Goal: Task Accomplishment & Management: Use online tool/utility

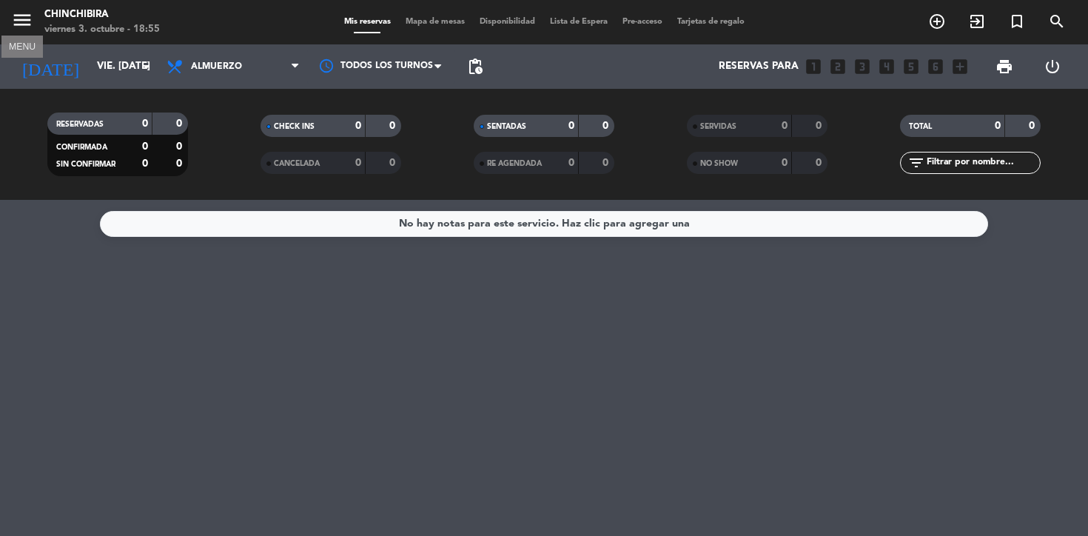
click at [31, 30] on icon "menu" at bounding box center [22, 20] width 22 height 22
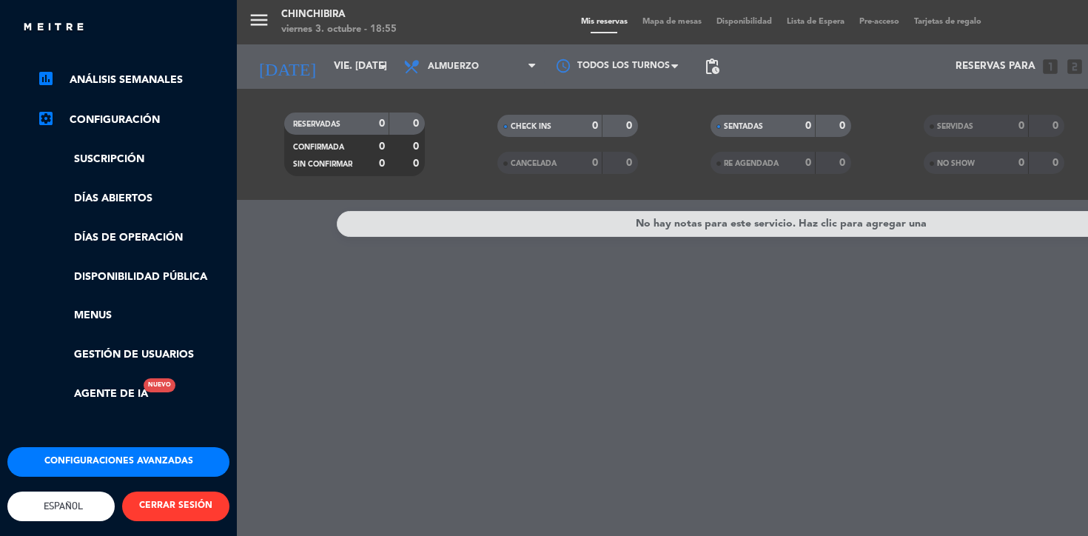
scroll to position [226, 0]
click at [93, 462] on button "Configuraciones avanzadas" at bounding box center [118, 462] width 222 height 30
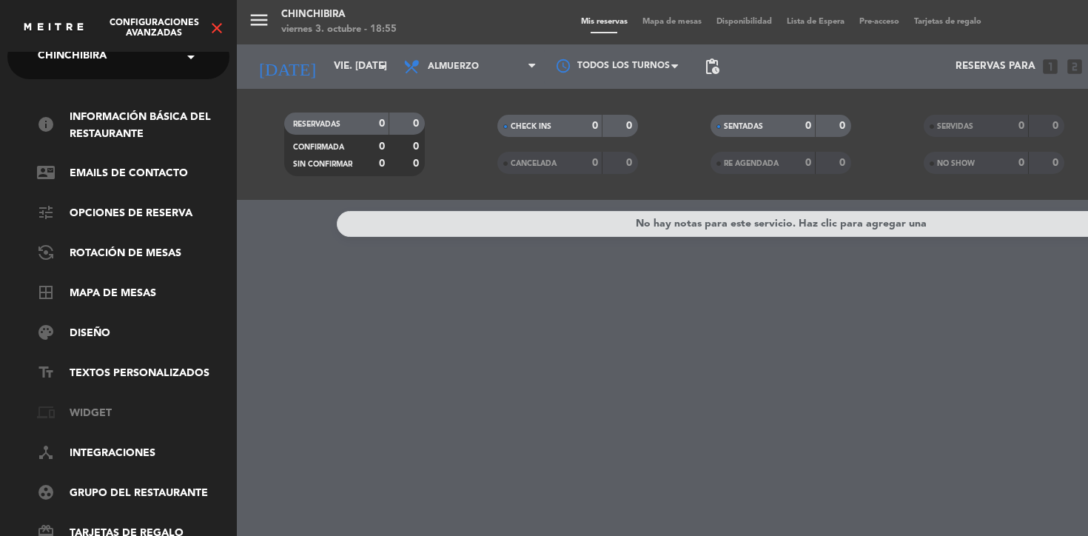
scroll to position [67, 0]
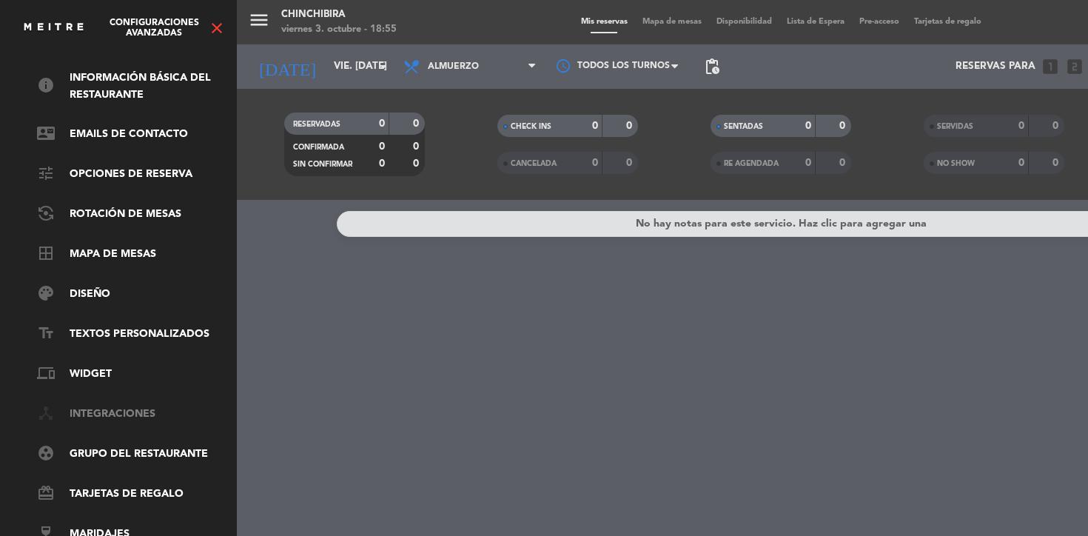
click at [116, 406] on link "device_hub Integraciones" at bounding box center [133, 415] width 192 height 18
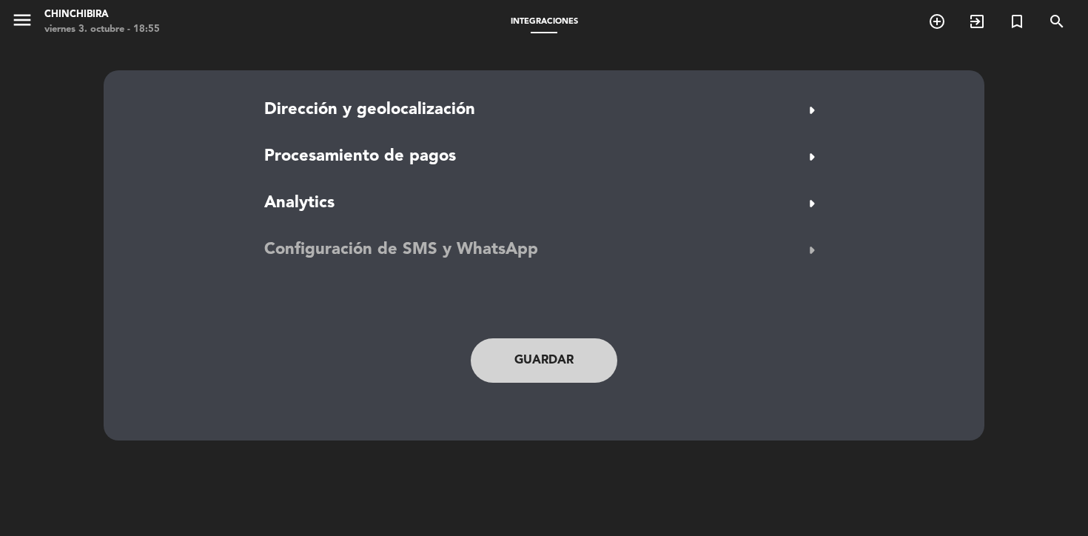
click at [539, 252] on button "Configuración de SMS y WhatsApp arrow_right" at bounding box center [544, 250] width 568 height 28
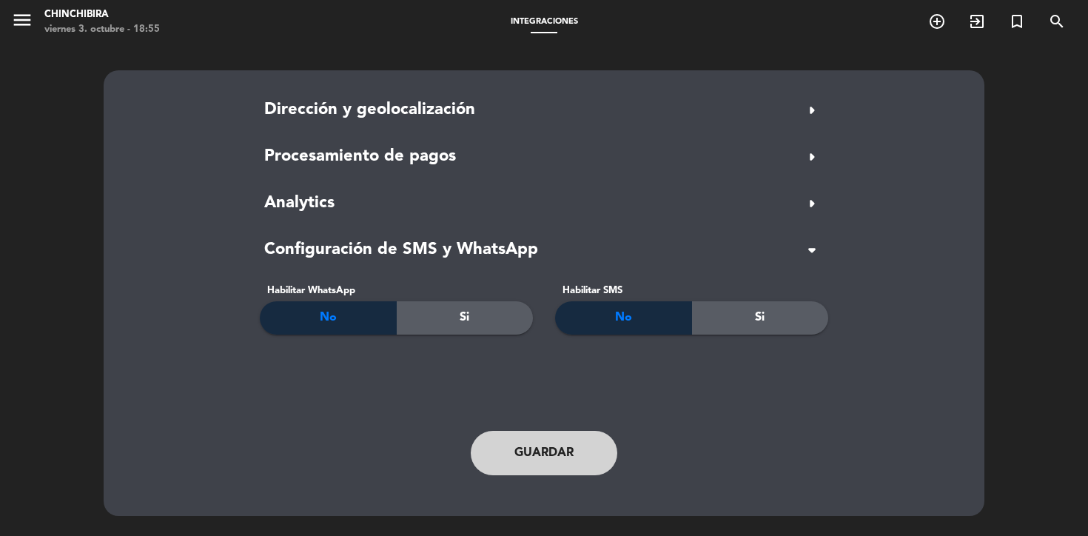
click at [463, 310] on span "Si" at bounding box center [465, 317] width 10 height 19
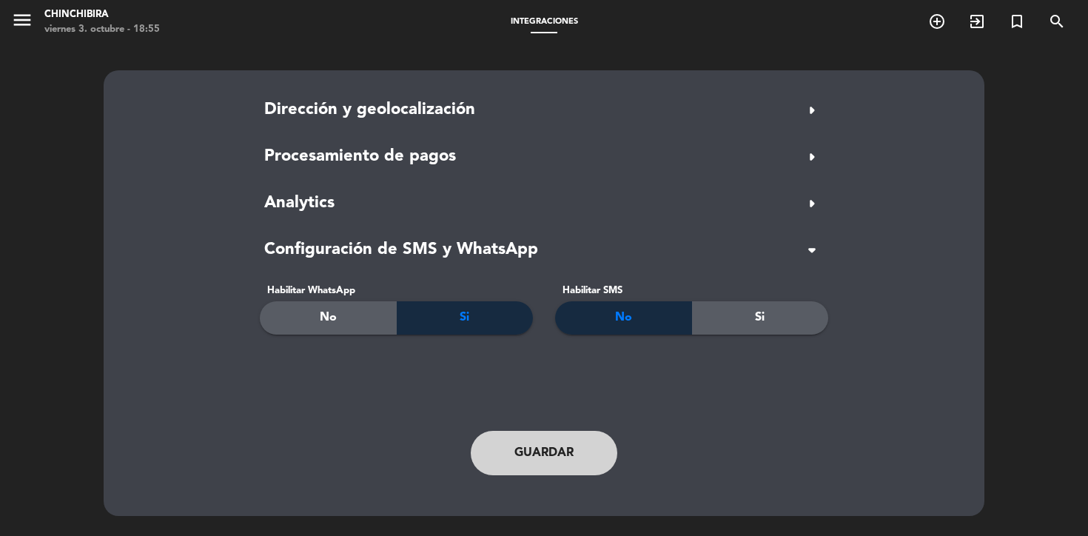
click at [320, 312] on span "No" at bounding box center [328, 317] width 17 height 19
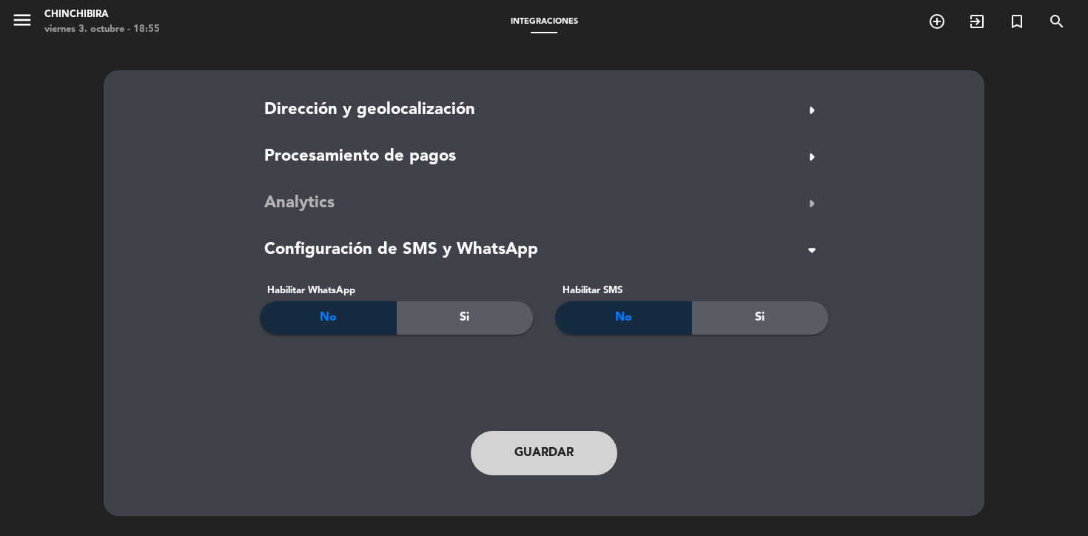
click at [340, 198] on button "Analytics arrow_right" at bounding box center [544, 203] width 568 height 28
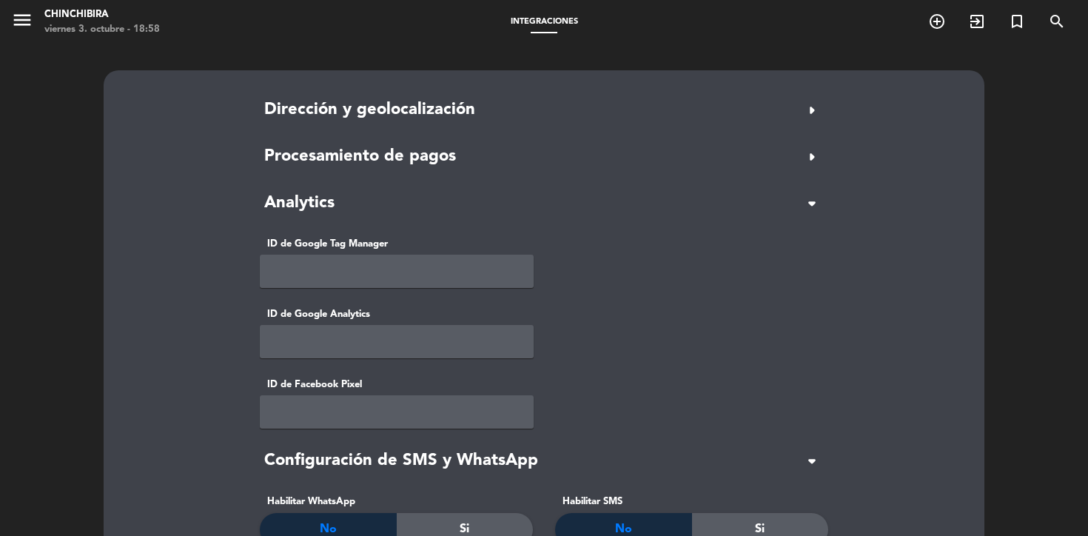
click at [378, 261] on input "text" at bounding box center [397, 271] width 274 height 33
paste input "GTM-WH6Z96MG"
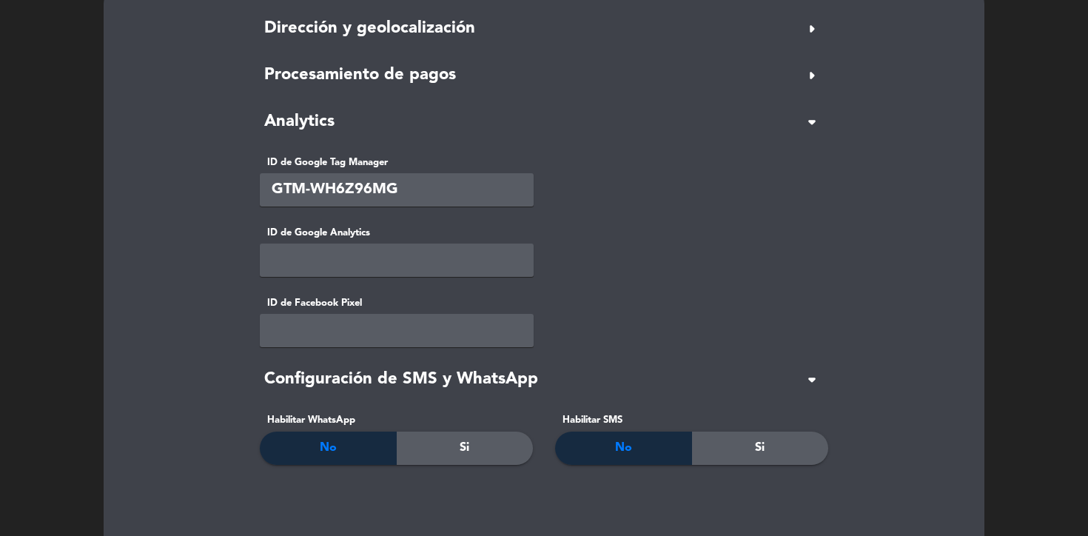
scroll to position [85, 0]
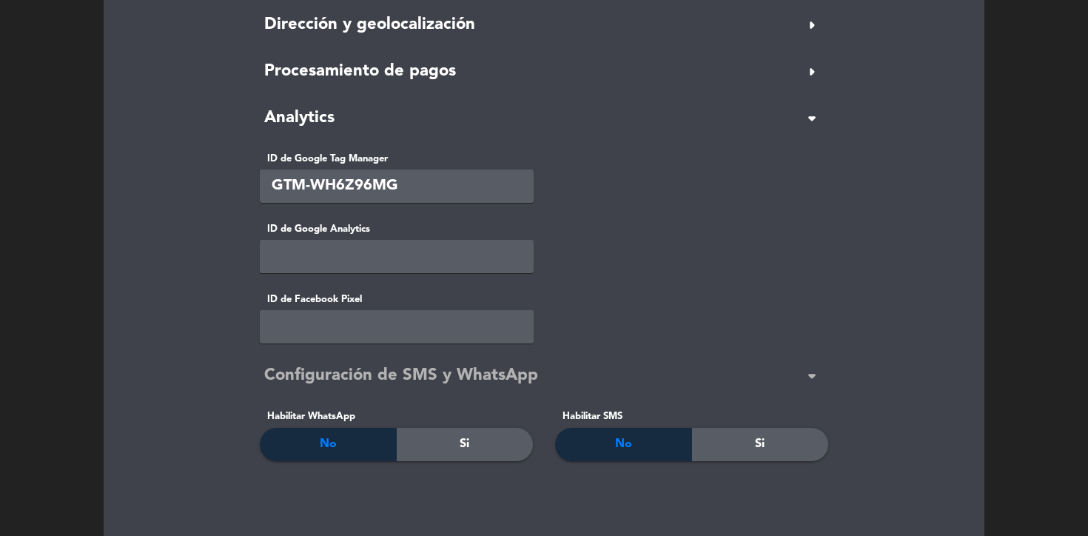
click at [562, 377] on button "Configuración de SMS y WhatsApp arrow_drop_down" at bounding box center [544, 376] width 568 height 28
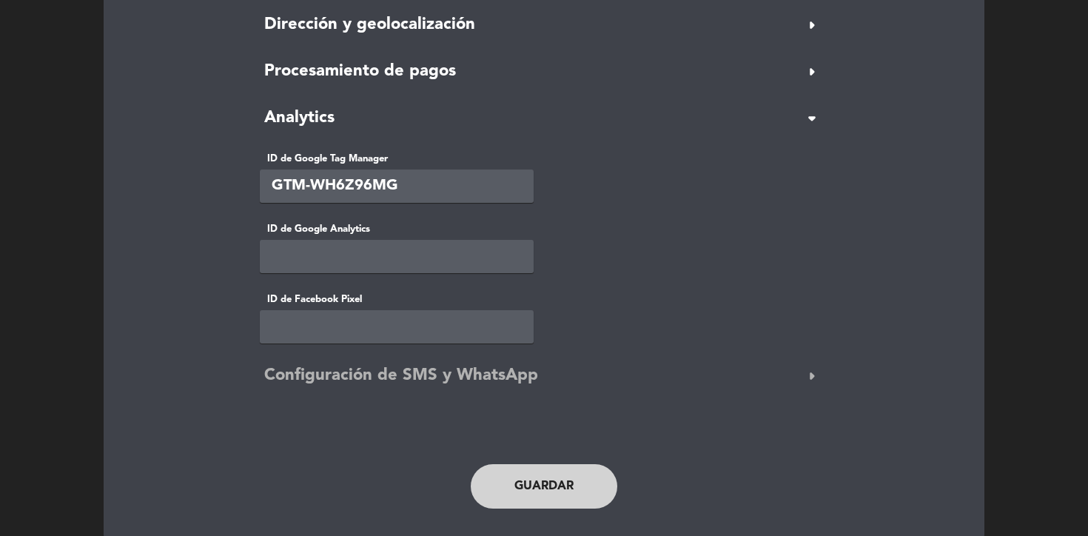
click at [561, 377] on button "Configuración de SMS y WhatsApp arrow_right" at bounding box center [544, 376] width 568 height 28
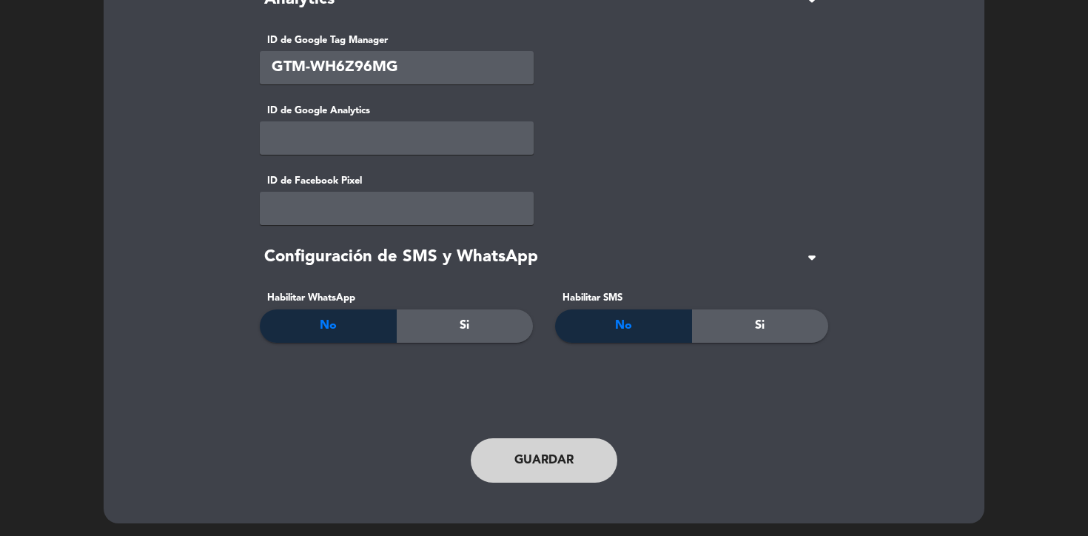
scroll to position [206, 0]
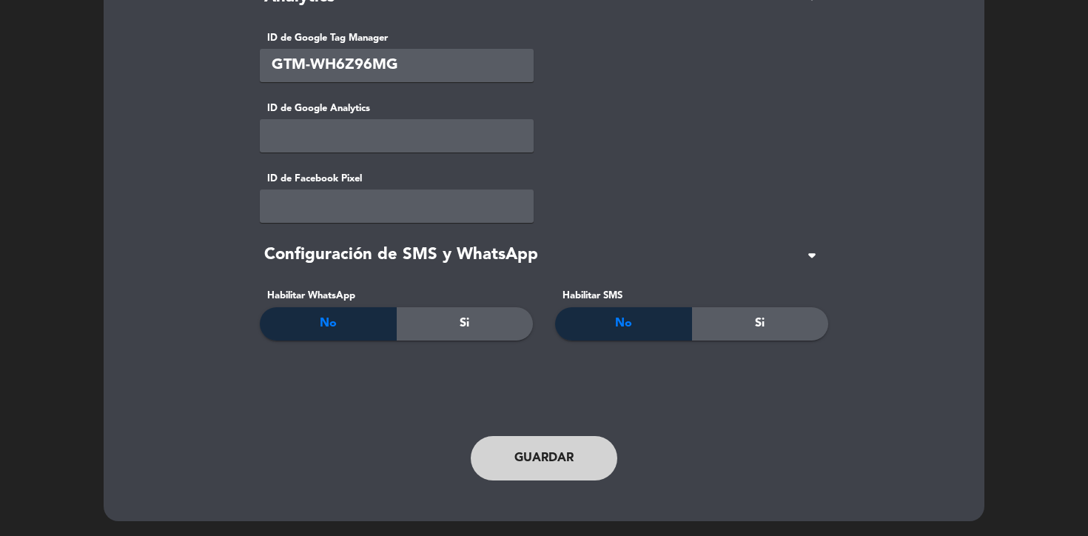
click at [534, 452] on button "Guardar" at bounding box center [544, 458] width 147 height 44
type input "GTM-WH6Z96MG"
click at [516, 480] on div "Guardar" at bounding box center [544, 458] width 607 height 74
click at [517, 471] on button "Guardar" at bounding box center [544, 458] width 147 height 44
click at [356, 135] on input "text" at bounding box center [397, 135] width 274 height 33
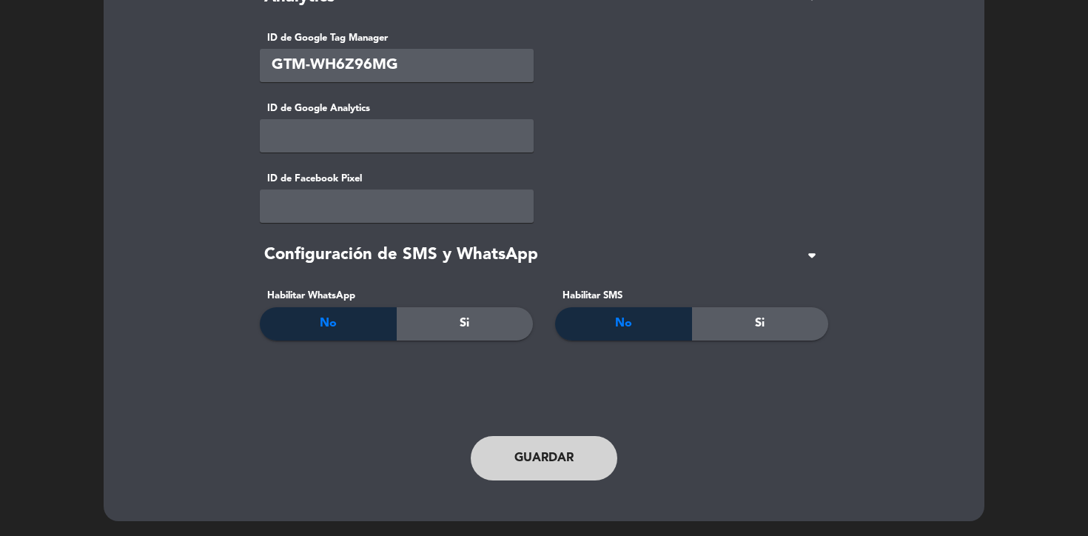
paste input "G-9Z34LMSK0Z"
type input "G-9Z34LMSK0Z"
click at [556, 451] on button "Guardar" at bounding box center [544, 458] width 147 height 44
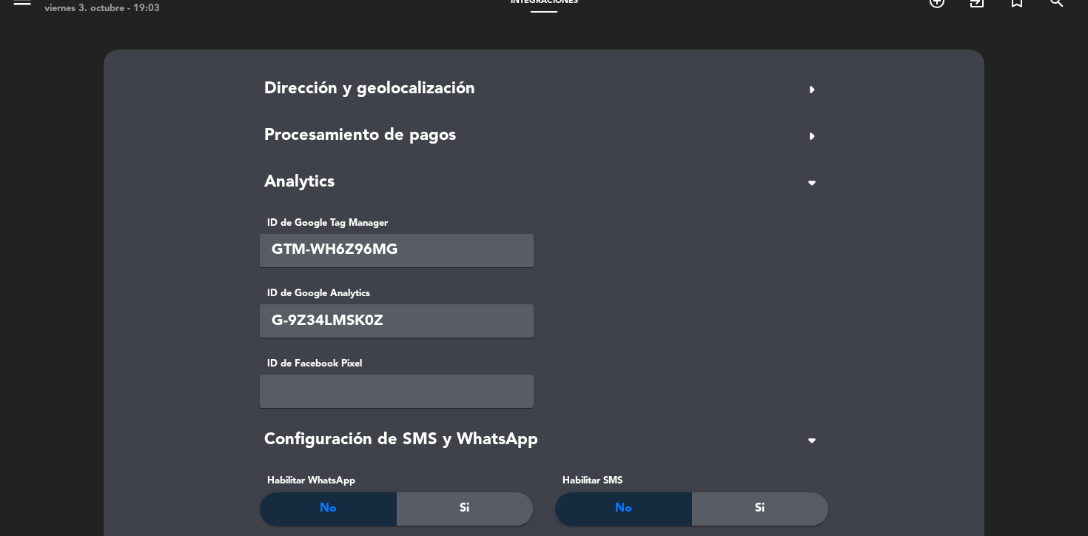
scroll to position [0, 0]
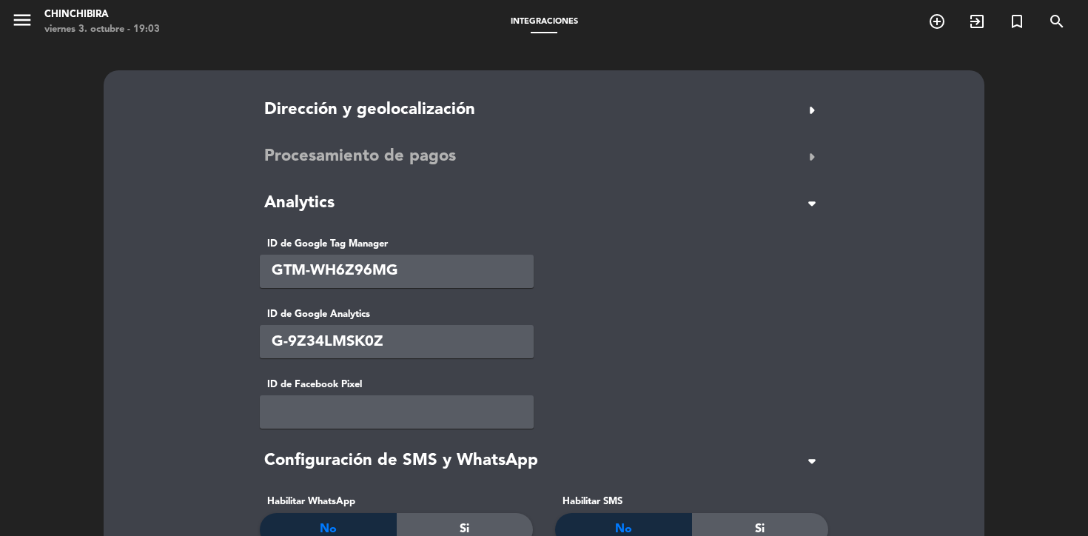
click at [571, 155] on button "Procesamiento de pagos arrow_right" at bounding box center [544, 157] width 568 height 28
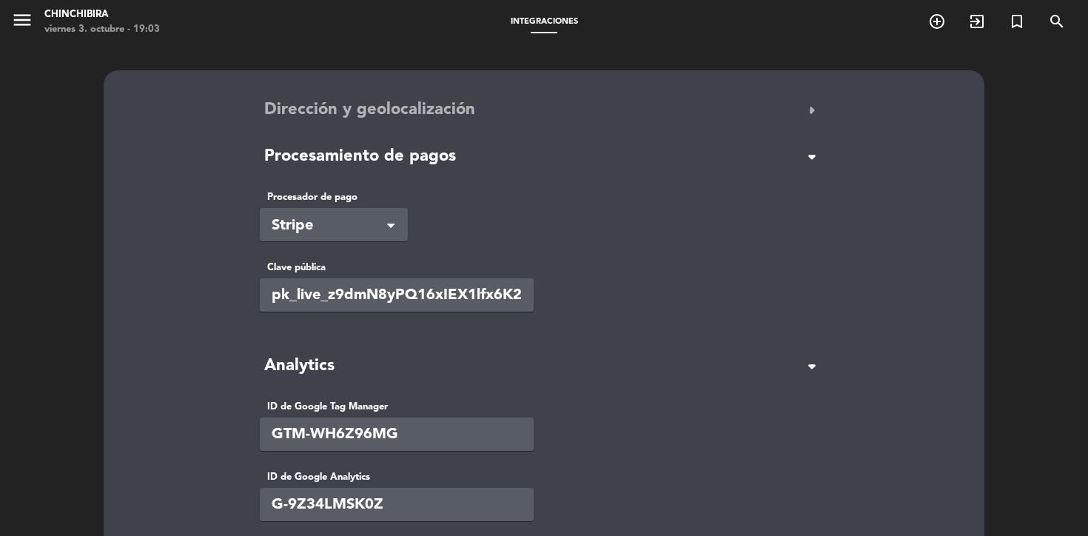
click at [568, 118] on button "Dirección y geolocalización arrow_right" at bounding box center [544, 110] width 568 height 28
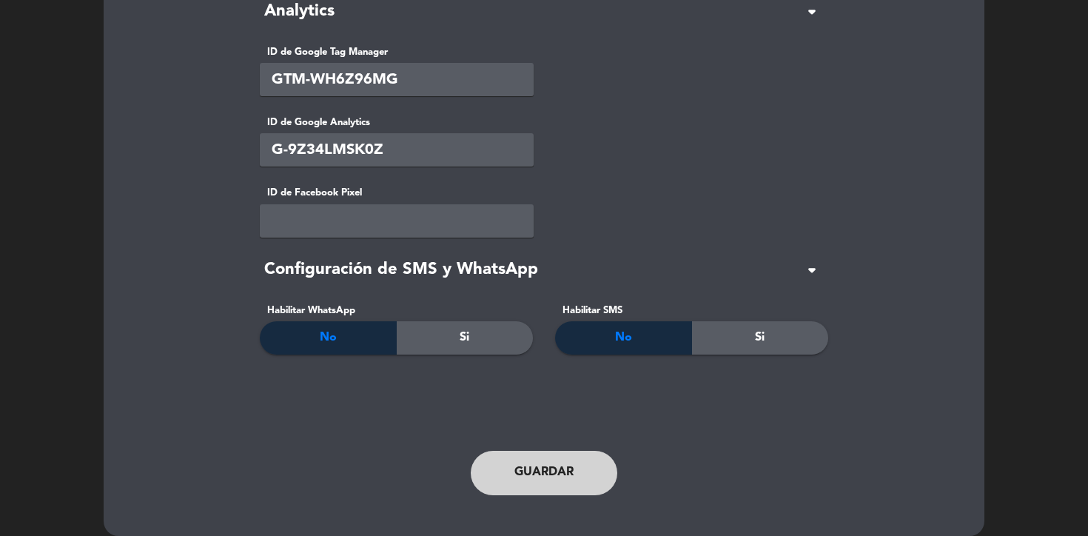
scroll to position [924, 0]
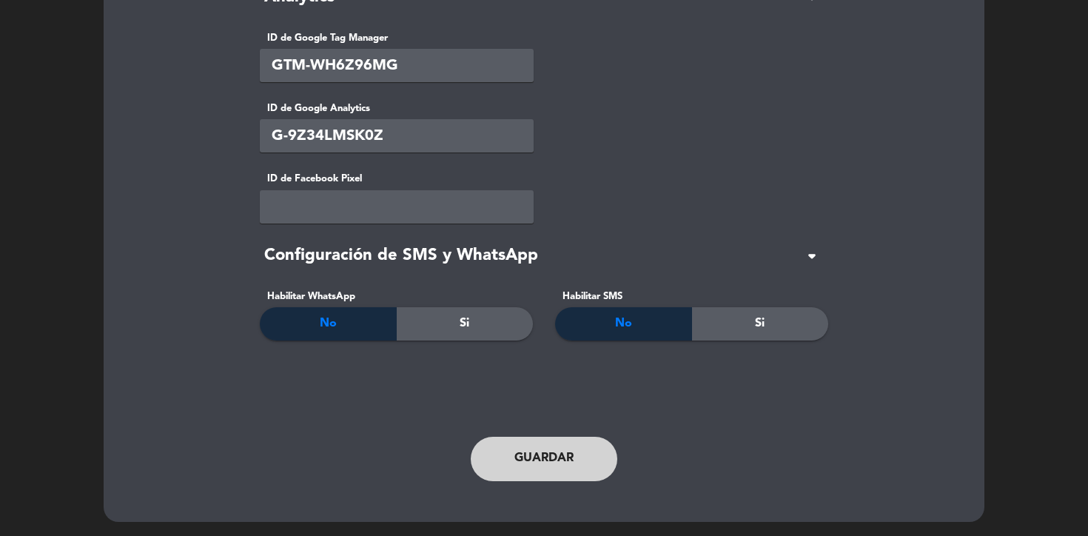
click at [533, 474] on button "Guardar" at bounding box center [544, 459] width 147 height 44
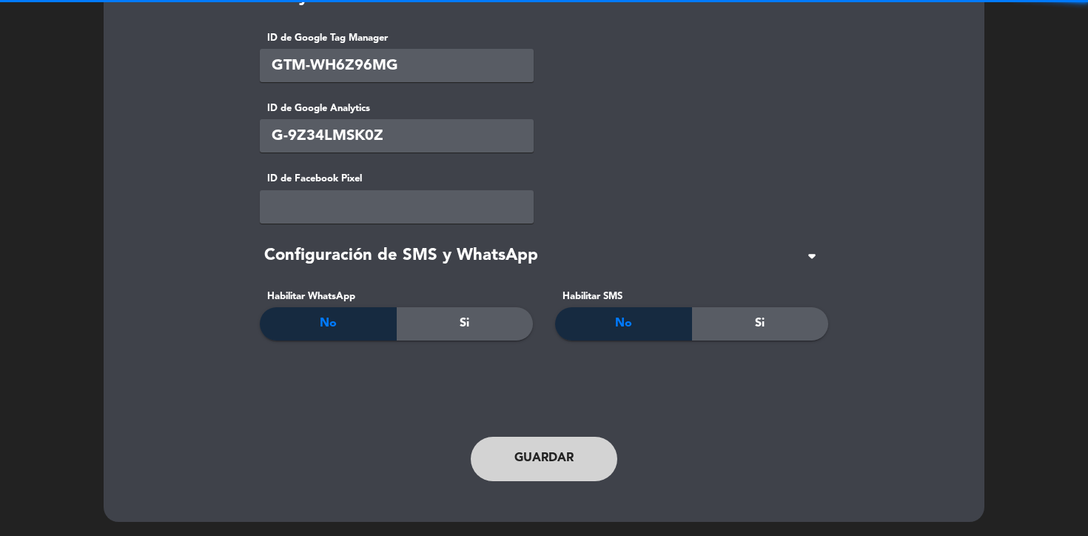
click at [539, 459] on button "Guardar" at bounding box center [544, 459] width 147 height 44
